Goal: Task Accomplishment & Management: Manage account settings

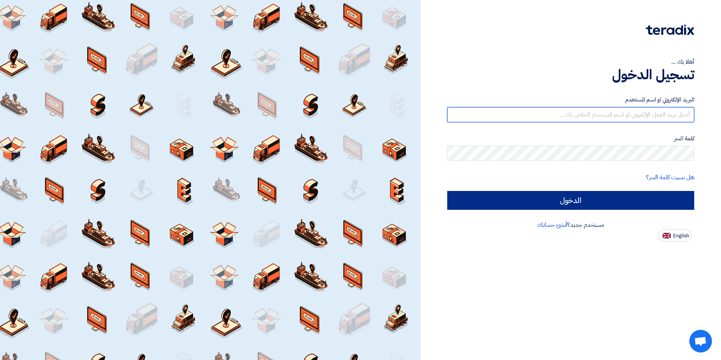
type input "[EMAIL_ADDRESS][DOMAIN_NAME]"
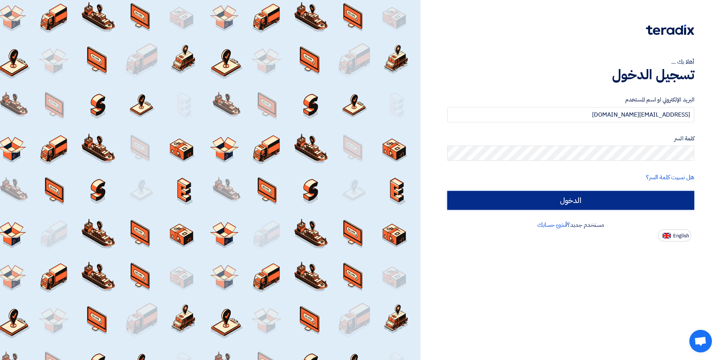
click at [579, 203] on input "الدخول" at bounding box center [570, 200] width 247 height 19
type input "Sign in"
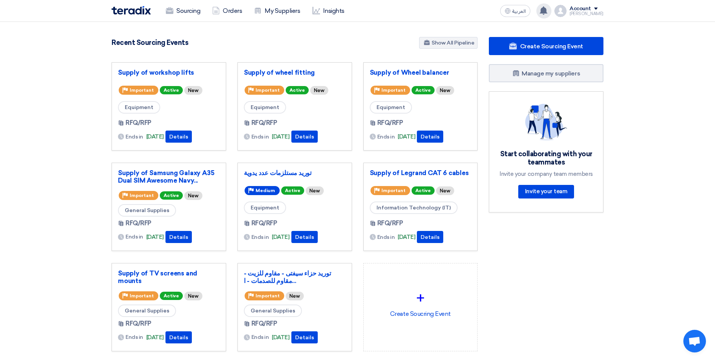
click at [547, 14] on use at bounding box center [544, 10] width 8 height 8
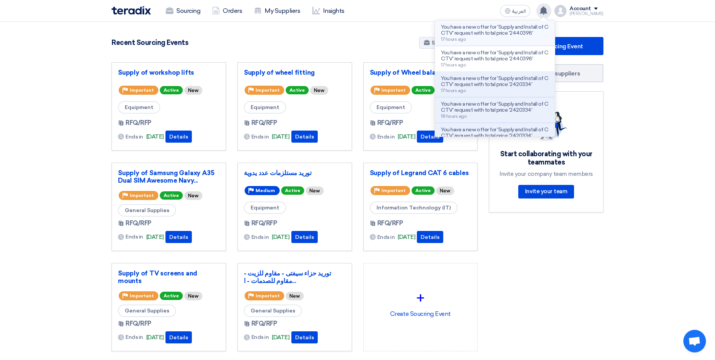
click at [502, 29] on p "You have a new offer for 'Supply and Install of CCTV' request with total price …" at bounding box center [495, 30] width 108 height 12
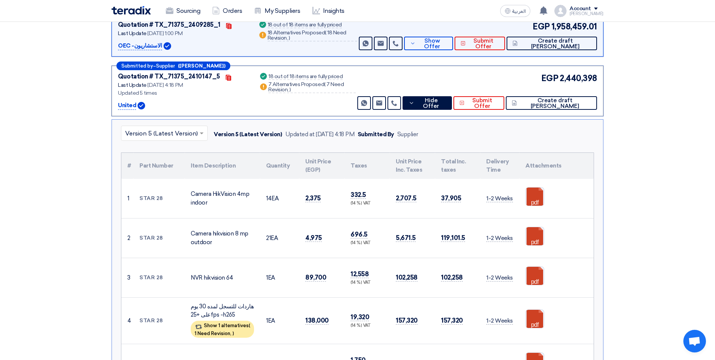
scroll to position [20, 0]
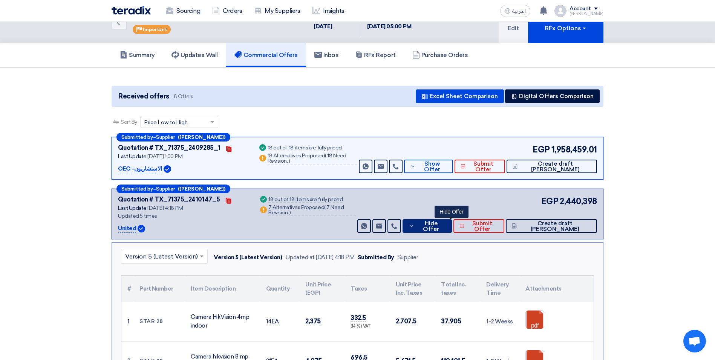
click at [446, 228] on span "Hide Offer" at bounding box center [431, 226] width 29 height 11
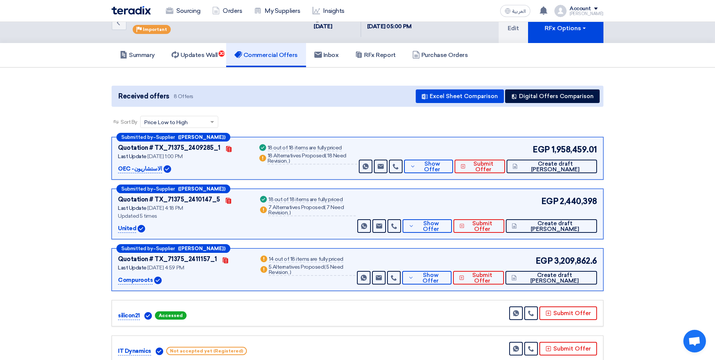
click at [663, 178] on section "Received offers 8 Offers Excel Sheet Comparison Digital Offers Comparison Sort …" at bounding box center [357, 280] width 715 height 426
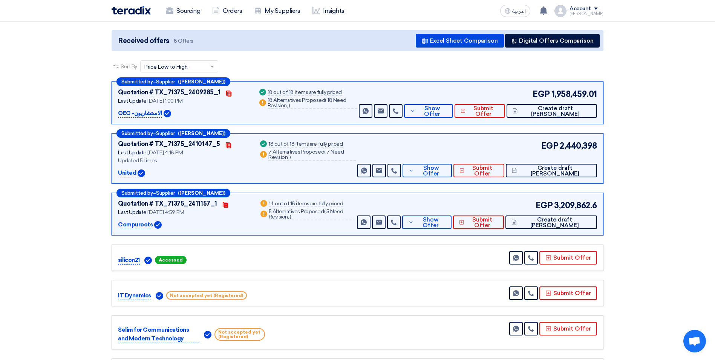
scroll to position [0, 0]
